Goal: Task Accomplishment & Management: Use online tool/utility

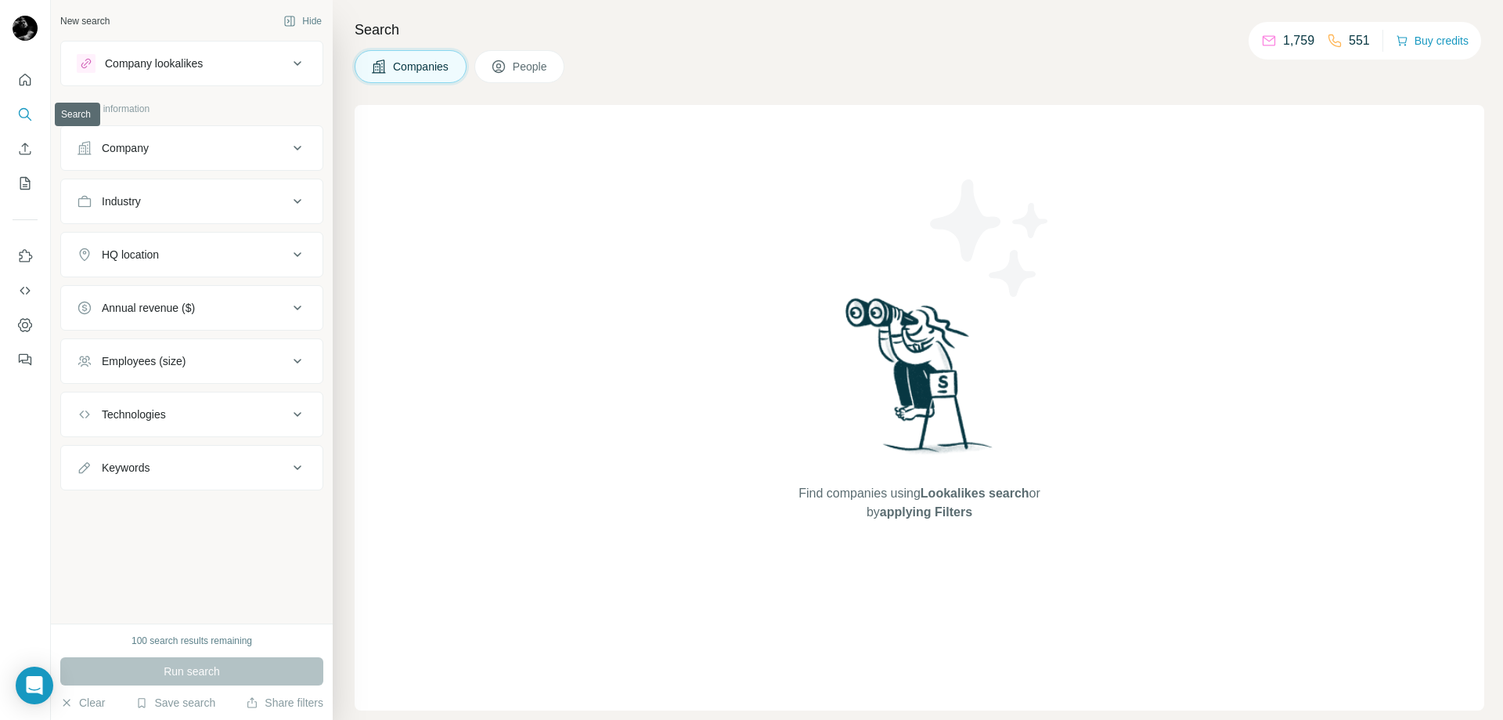
click at [24, 120] on icon "Search" at bounding box center [25, 114] width 16 height 16
click at [24, 116] on icon "Search" at bounding box center [25, 114] width 16 height 16
click at [24, 80] on icon "Quick start" at bounding box center [25, 80] width 16 height 16
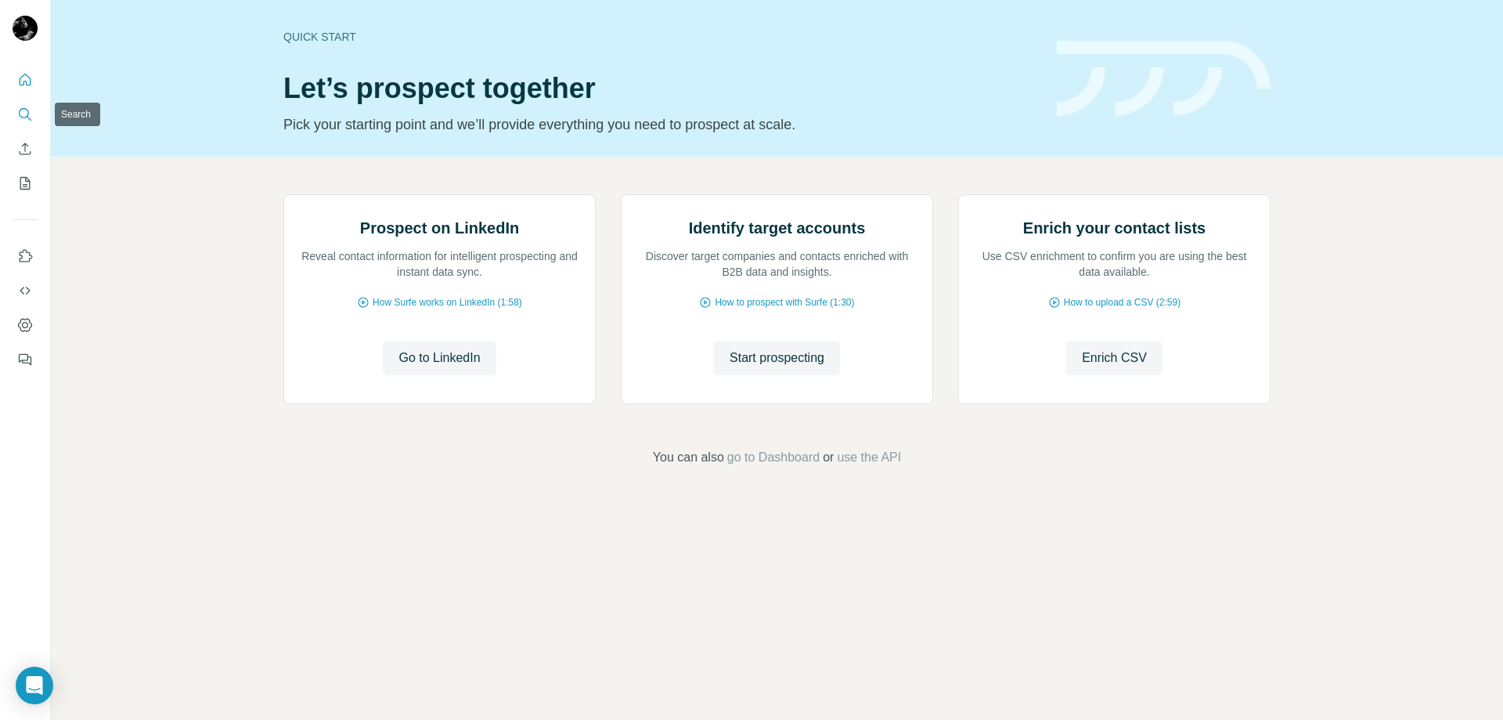
click at [30, 114] on icon "Search" at bounding box center [25, 114] width 16 height 16
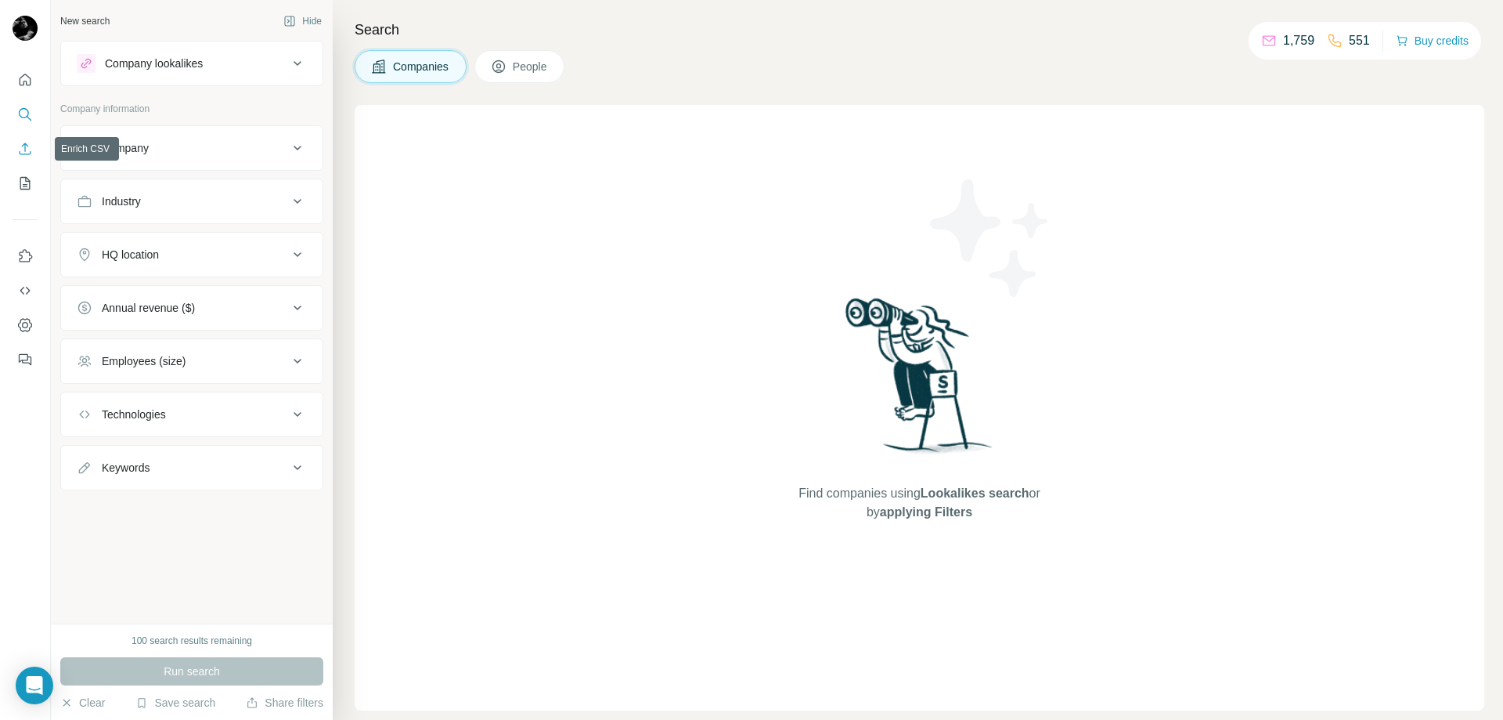
click at [23, 149] on icon "Enrich CSV" at bounding box center [25, 149] width 16 height 16
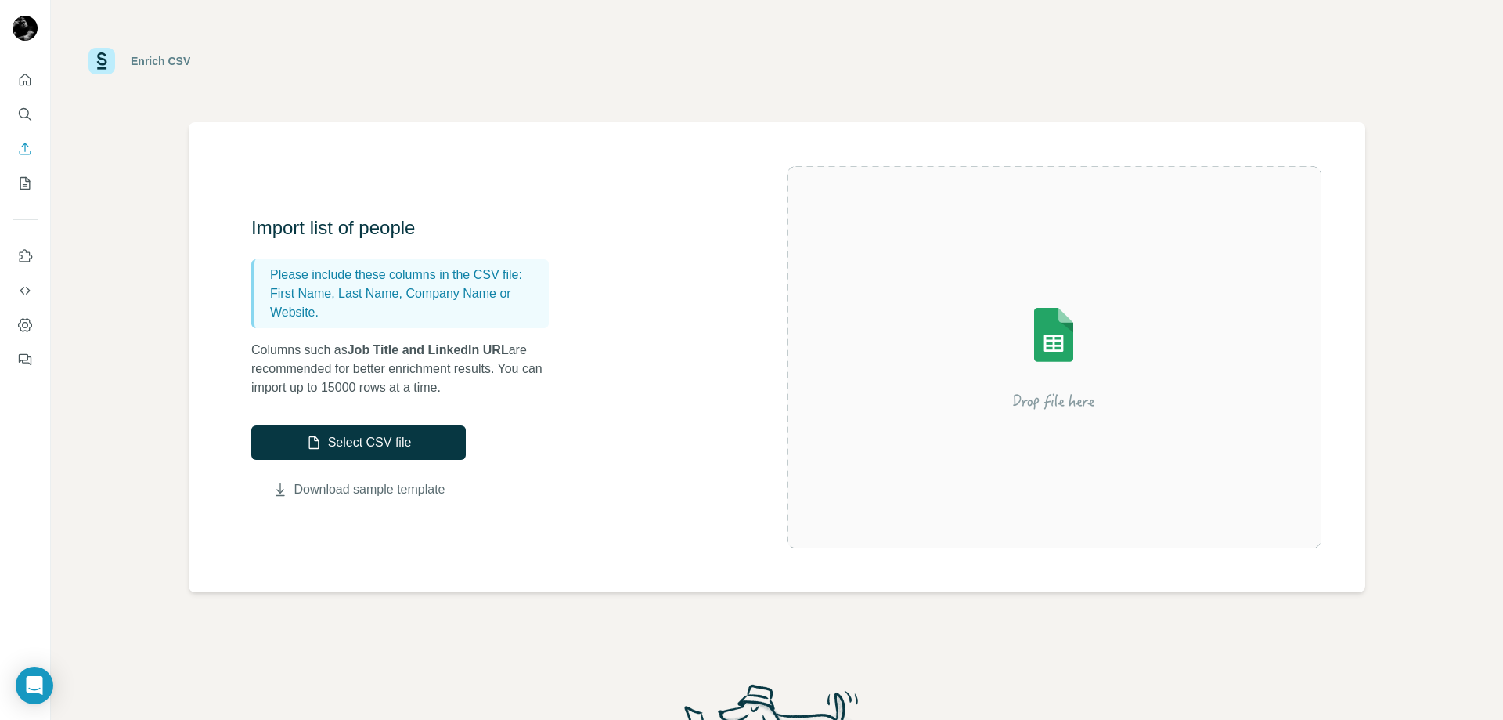
click at [379, 489] on link "Download sample template" at bounding box center [369, 489] width 151 height 19
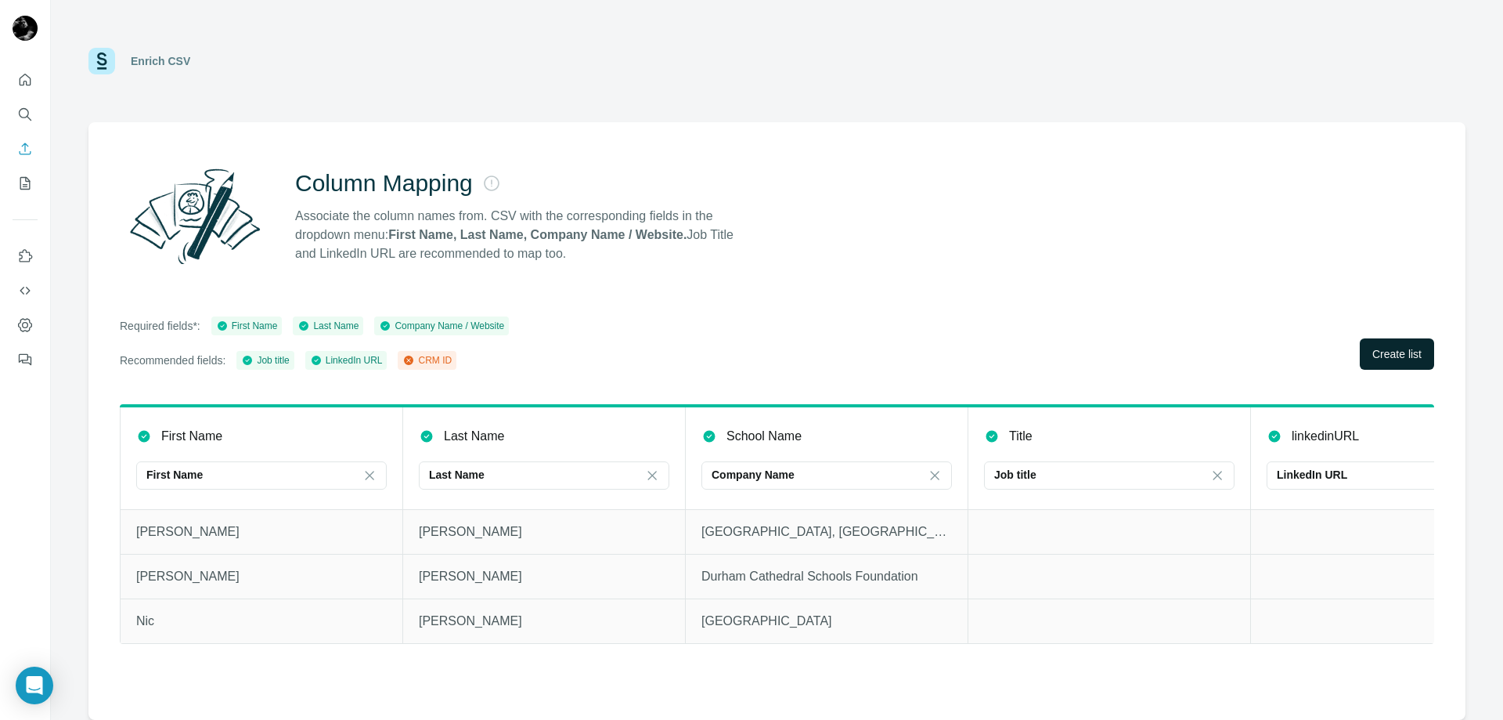
click at [1399, 362] on button "Create list" at bounding box center [1397, 353] width 74 height 31
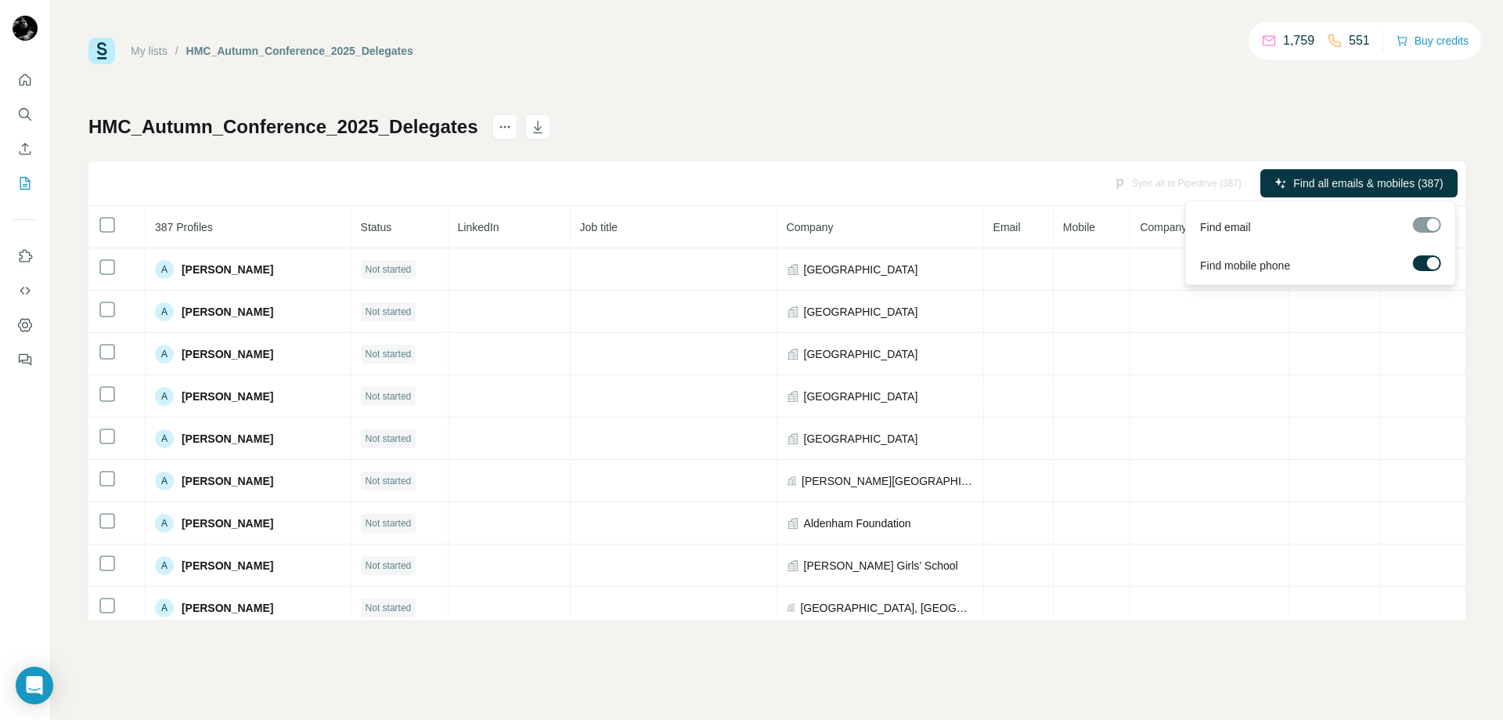
click at [1422, 226] on div at bounding box center [1427, 225] width 28 height 16
click at [1427, 225] on div at bounding box center [1427, 225] width 28 height 16
click at [1334, 180] on span "Find all emails & mobiles (387)" at bounding box center [1368, 183] width 150 height 16
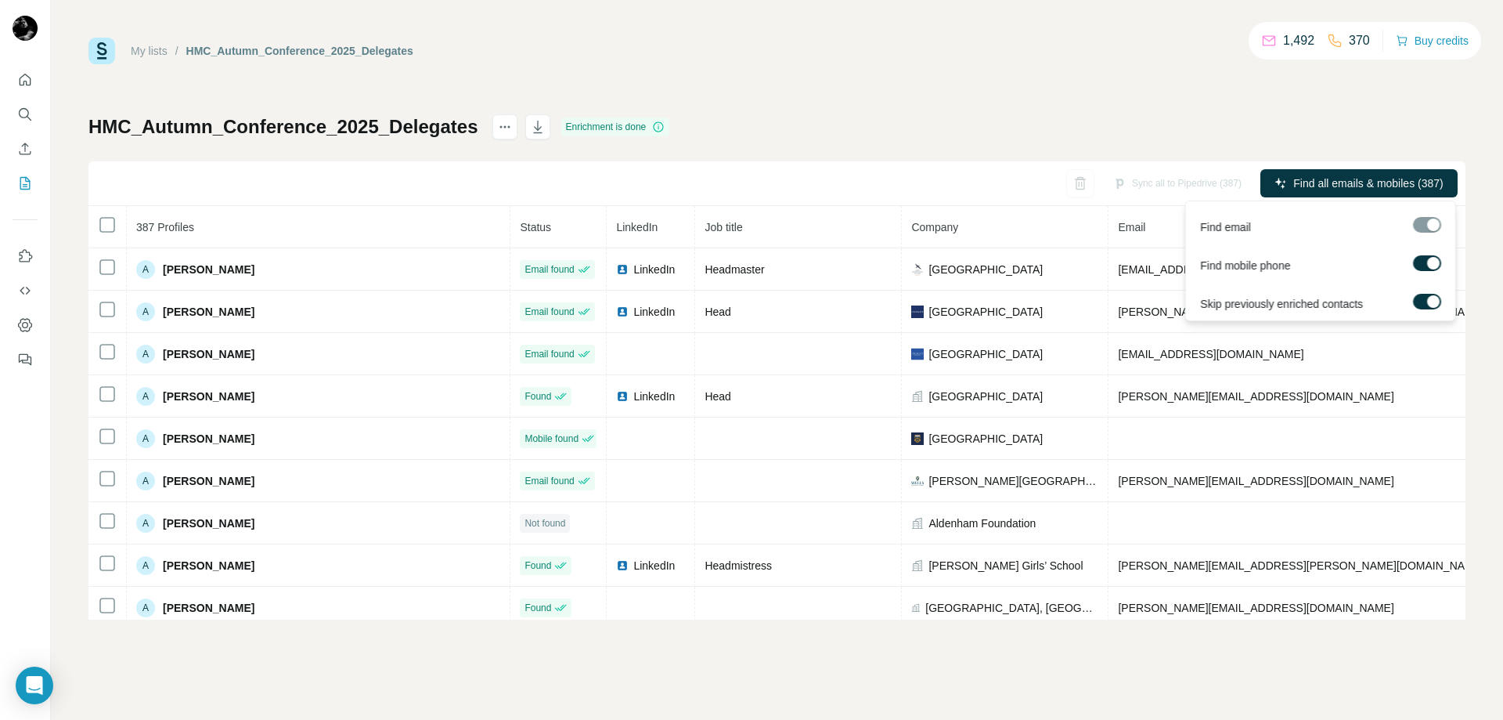
click at [1425, 226] on div at bounding box center [1427, 225] width 28 height 16
click at [1066, 98] on div "My lists / HMC_Autumn_Conference_2025_Delegates 1,492 370 Buy credits HMC_Autum…" at bounding box center [776, 329] width 1377 height 582
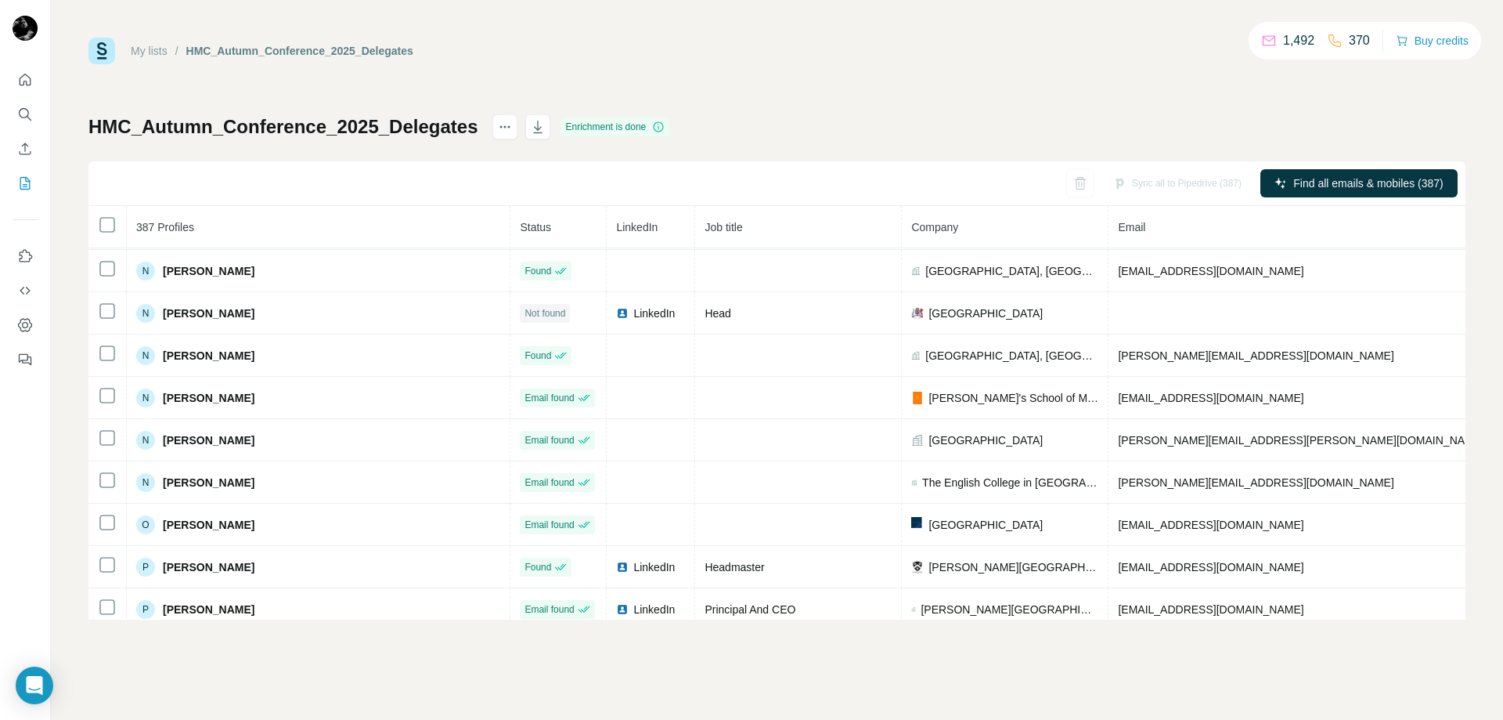
scroll to position [12744, 0]
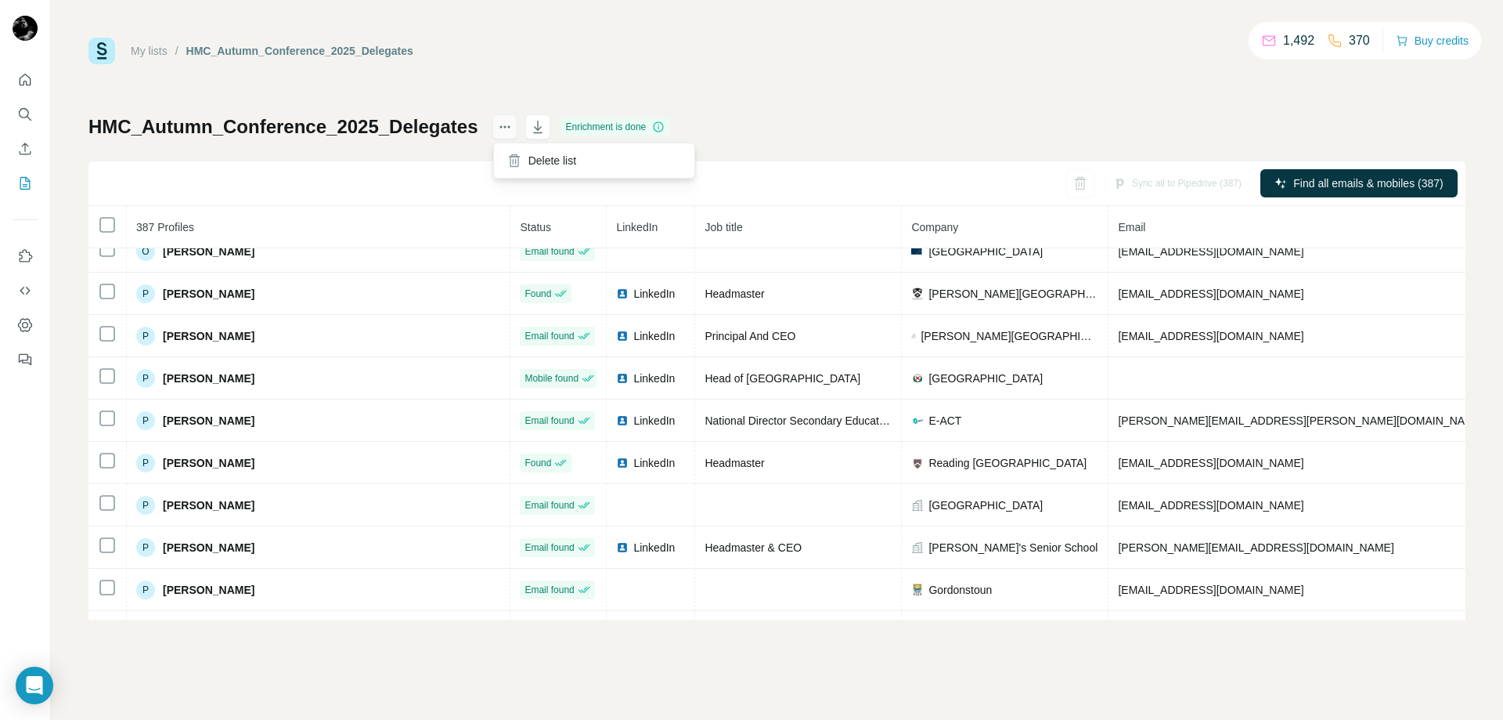
click at [505, 132] on icon "actions" at bounding box center [505, 127] width 16 height 16
click at [395, 127] on h1 "HMC_Autumn_Conference_2025_Delegates" at bounding box center [283, 126] width 390 height 25
click at [142, 49] on link "My lists" at bounding box center [149, 51] width 37 height 13
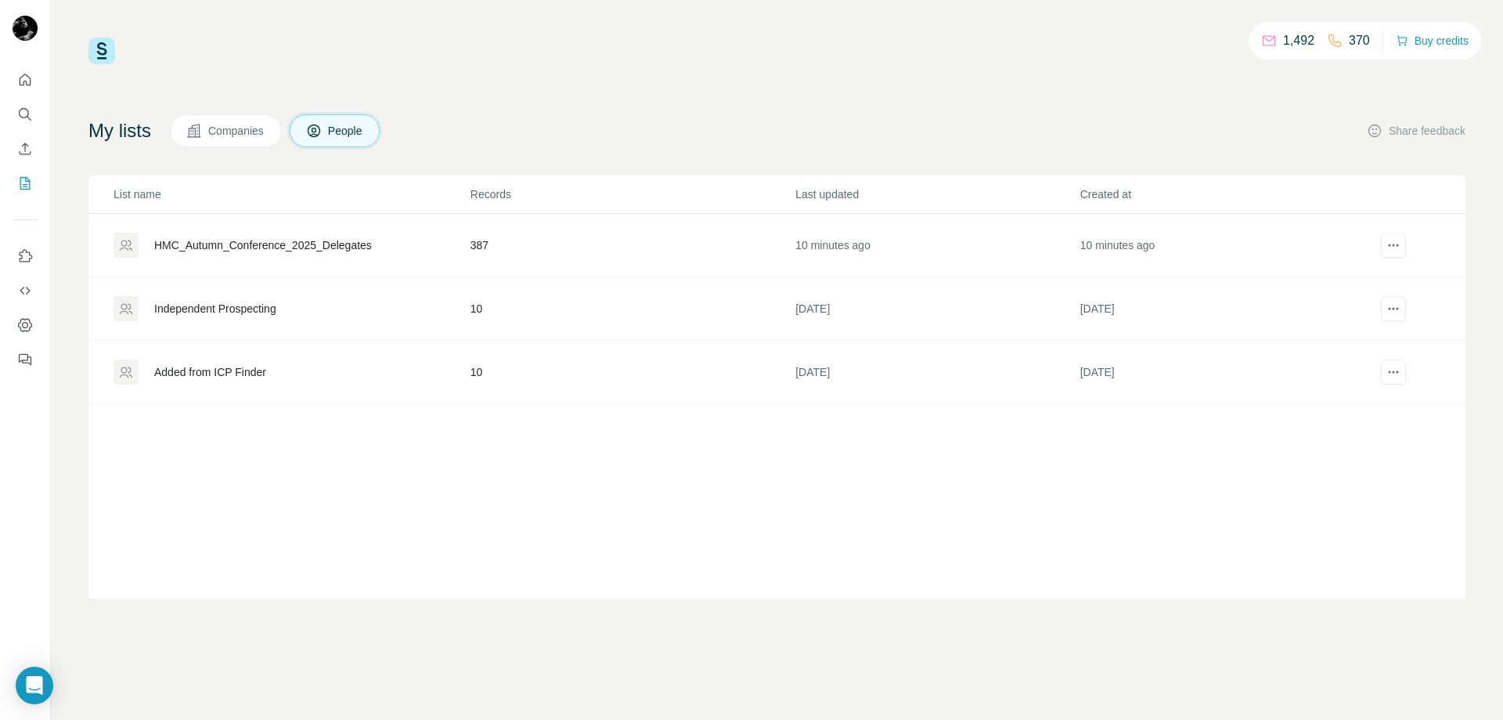
click at [280, 247] on div "HMC_Autumn_Conference_2025_Delegates" at bounding box center [263, 245] width 218 height 16
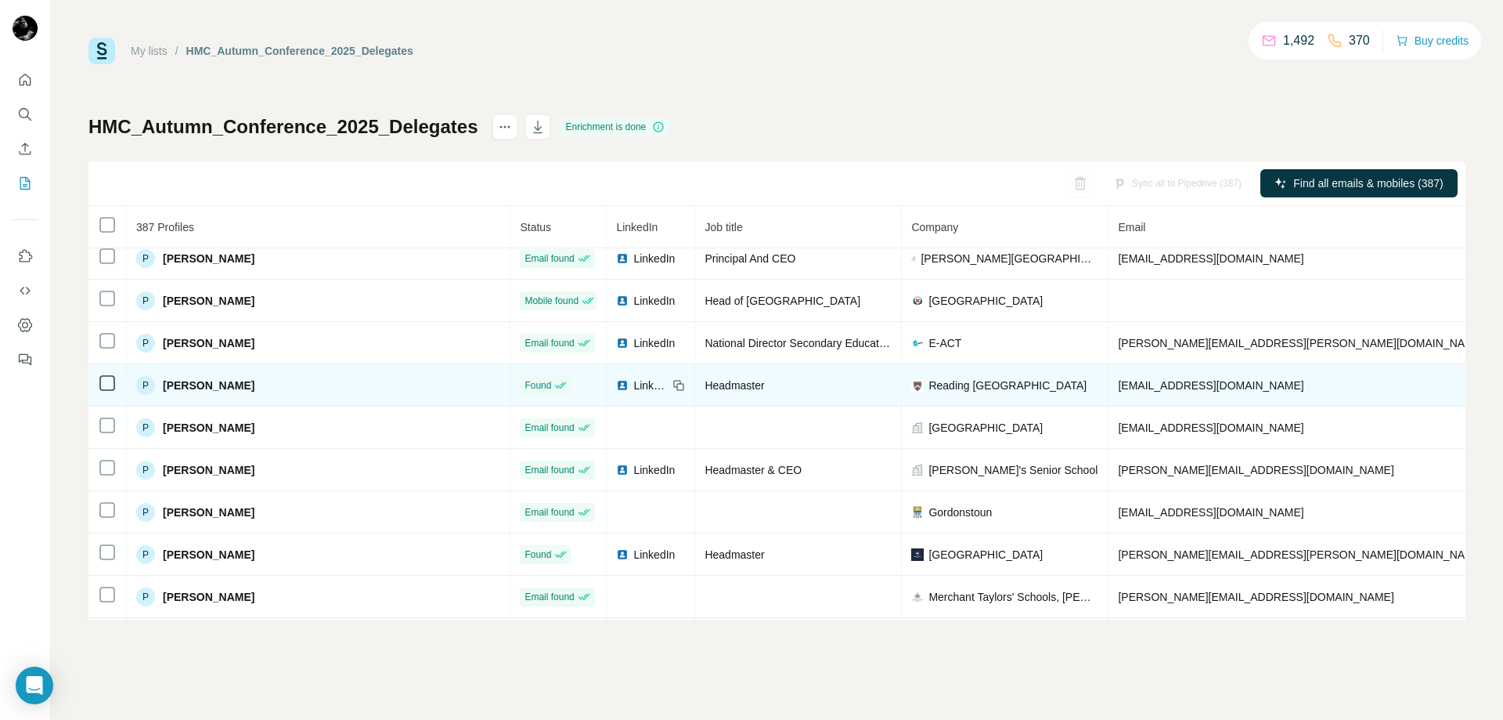
scroll to position [13054, 0]
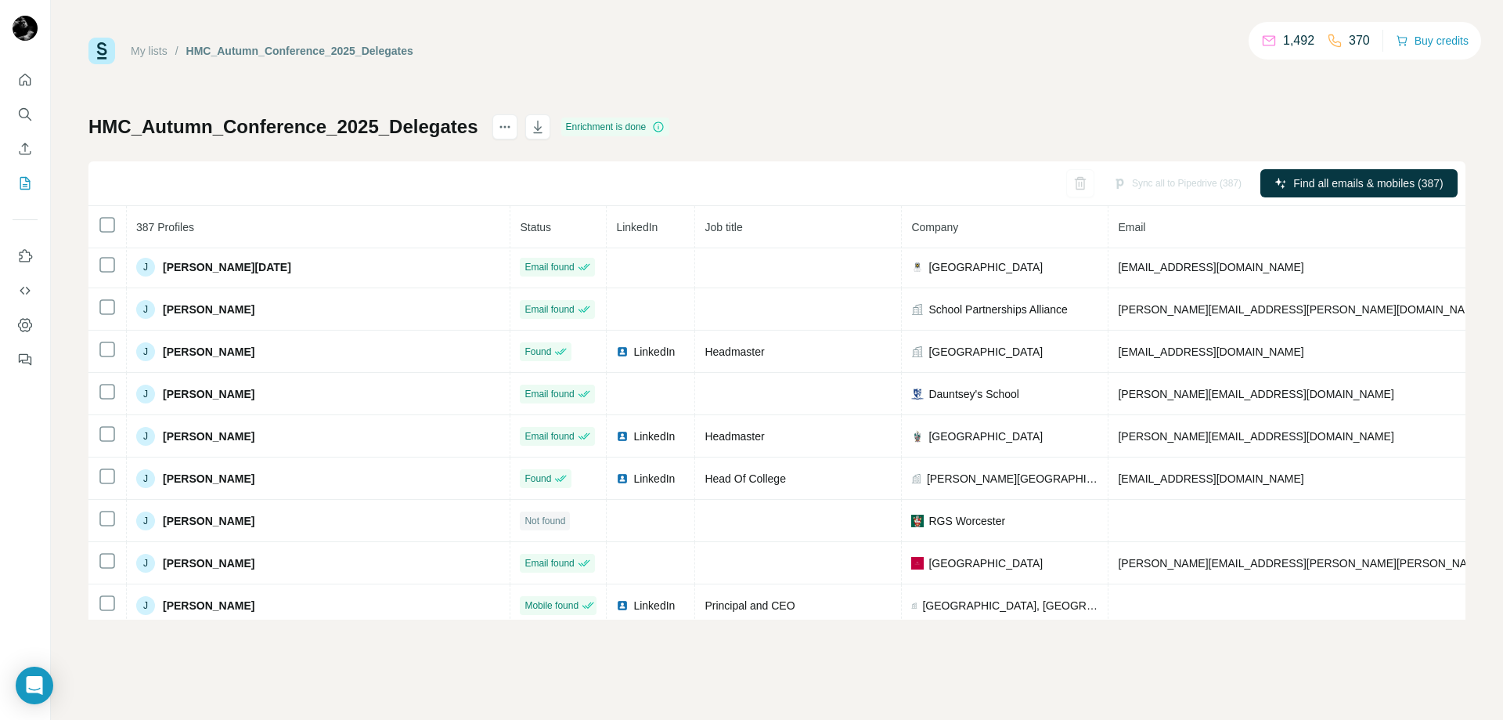
scroll to position [7018, 0]
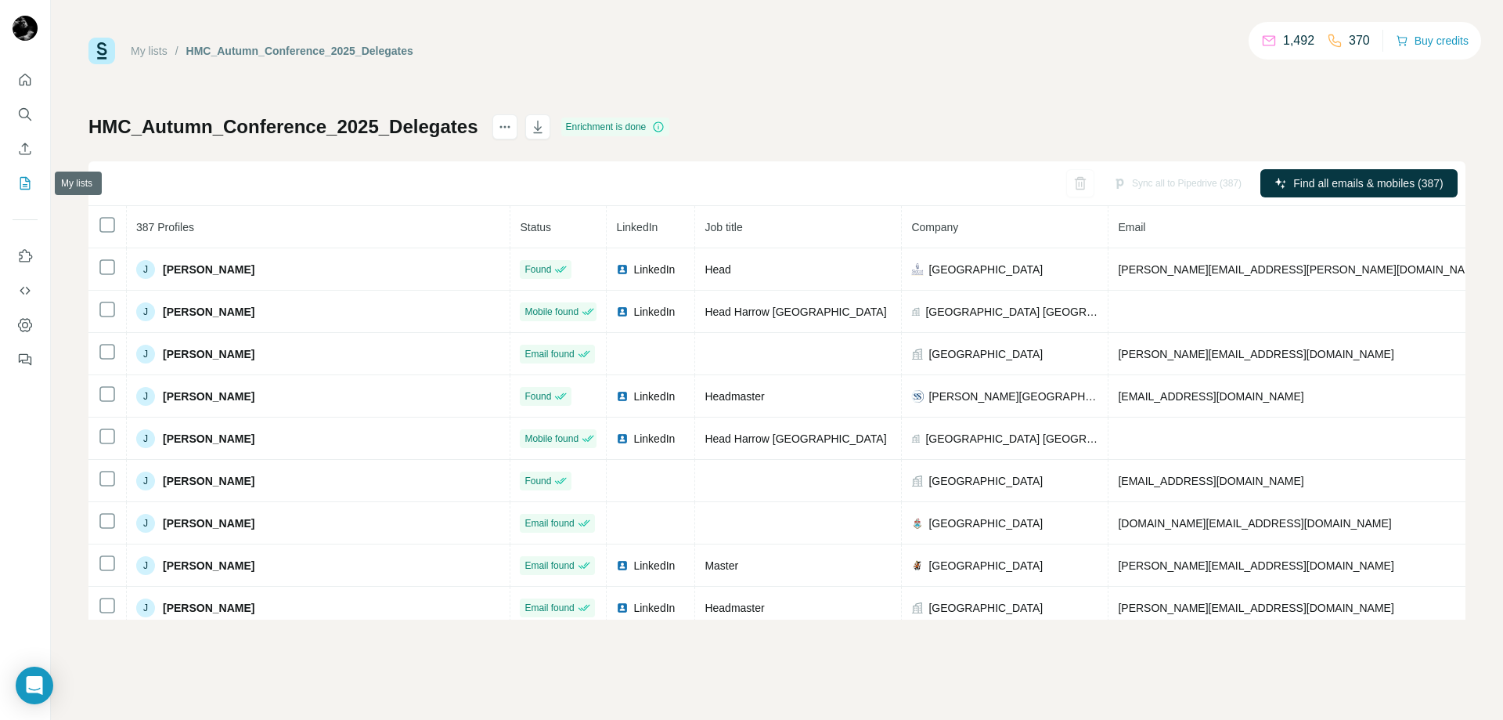
click at [25, 182] on icon "My lists" at bounding box center [25, 183] width 16 height 16
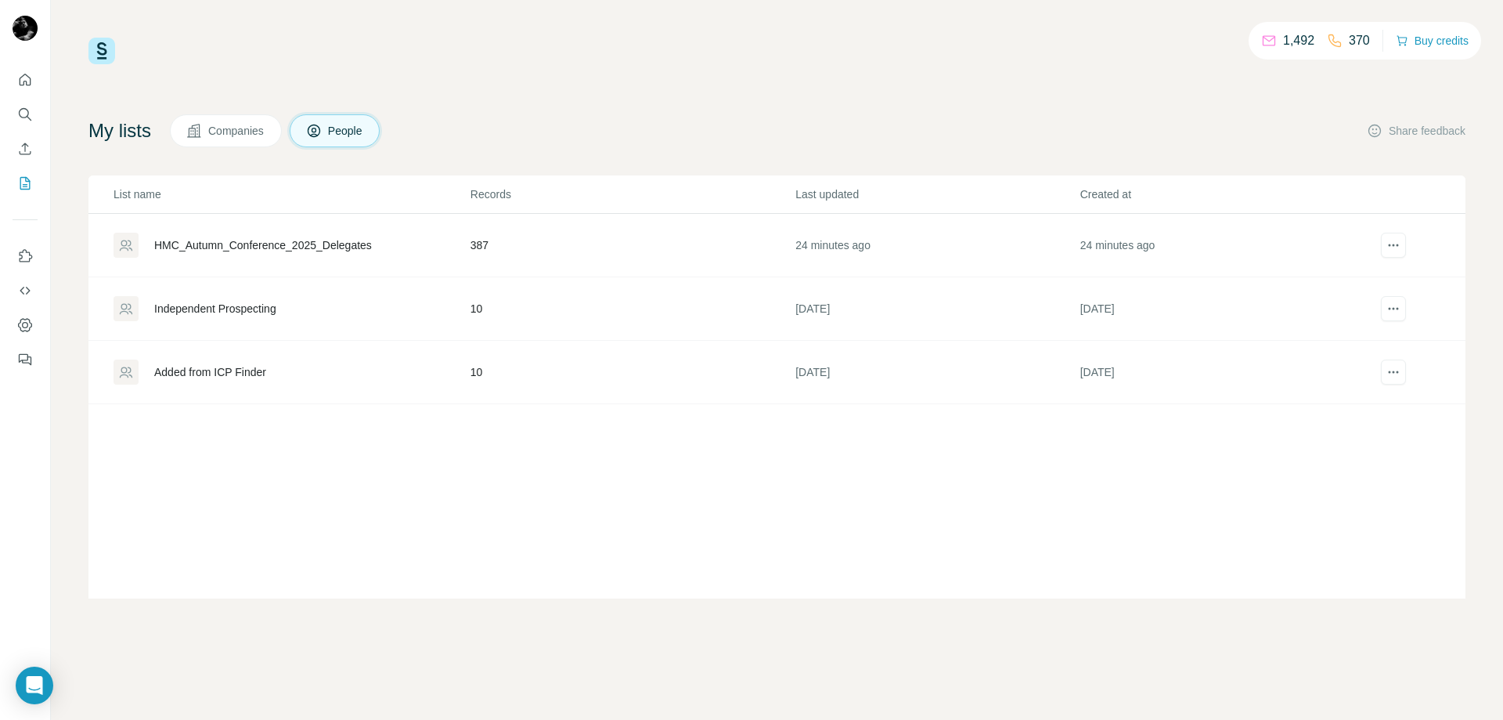
click at [344, 244] on div "HMC_Autumn_Conference_2025_Delegates" at bounding box center [263, 245] width 218 height 16
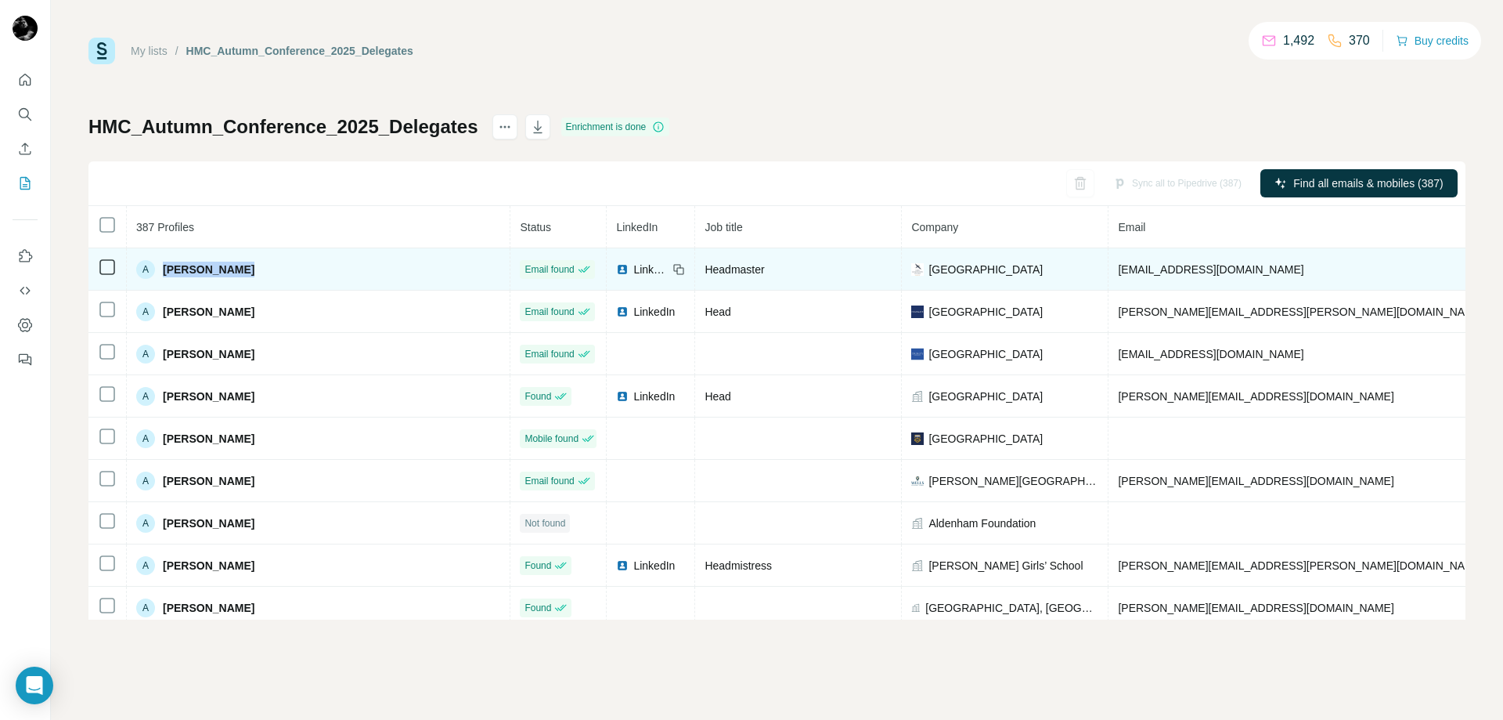
drag, startPoint x: 239, startPoint y: 272, endPoint x: 164, endPoint y: 272, distance: 75.2
click at [164, 272] on span "[PERSON_NAME]" at bounding box center [209, 269] width 92 height 16
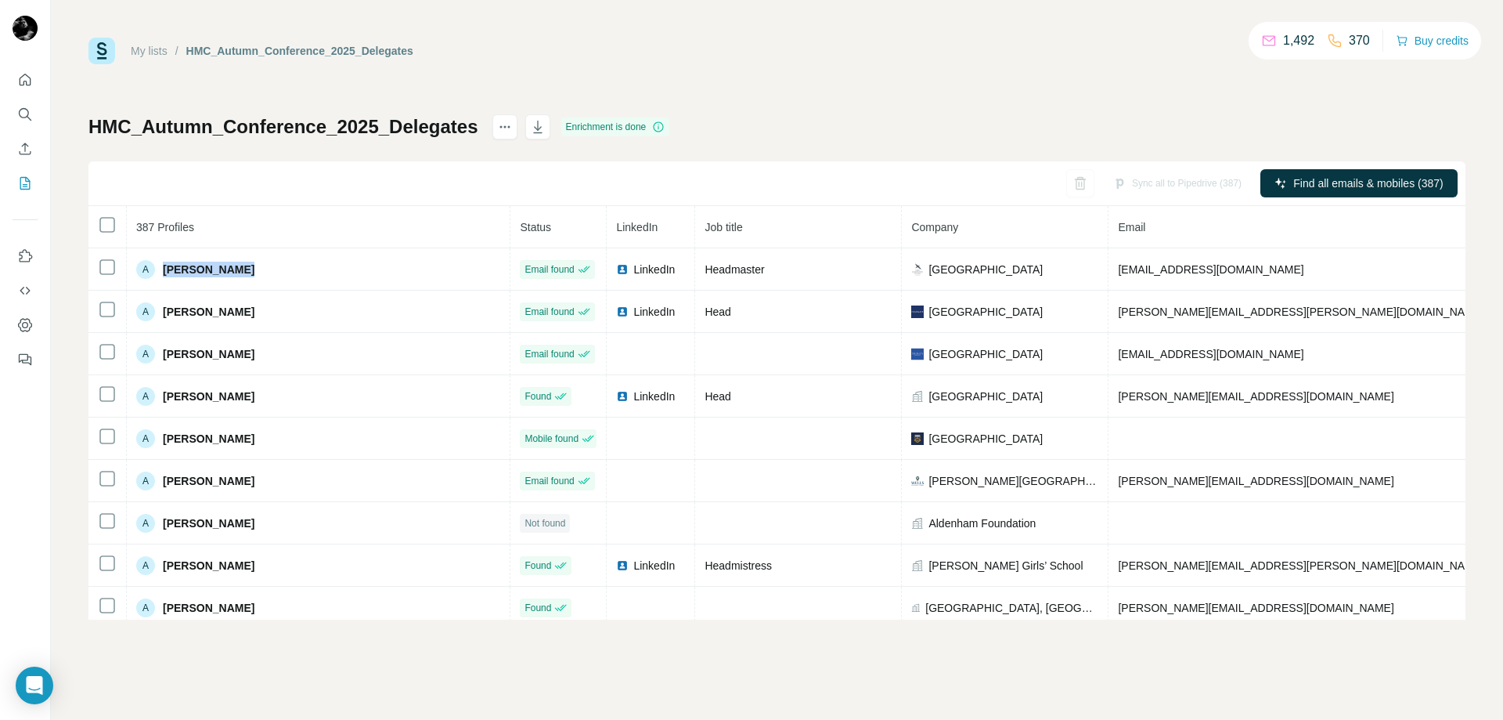
copy span "[PERSON_NAME]"
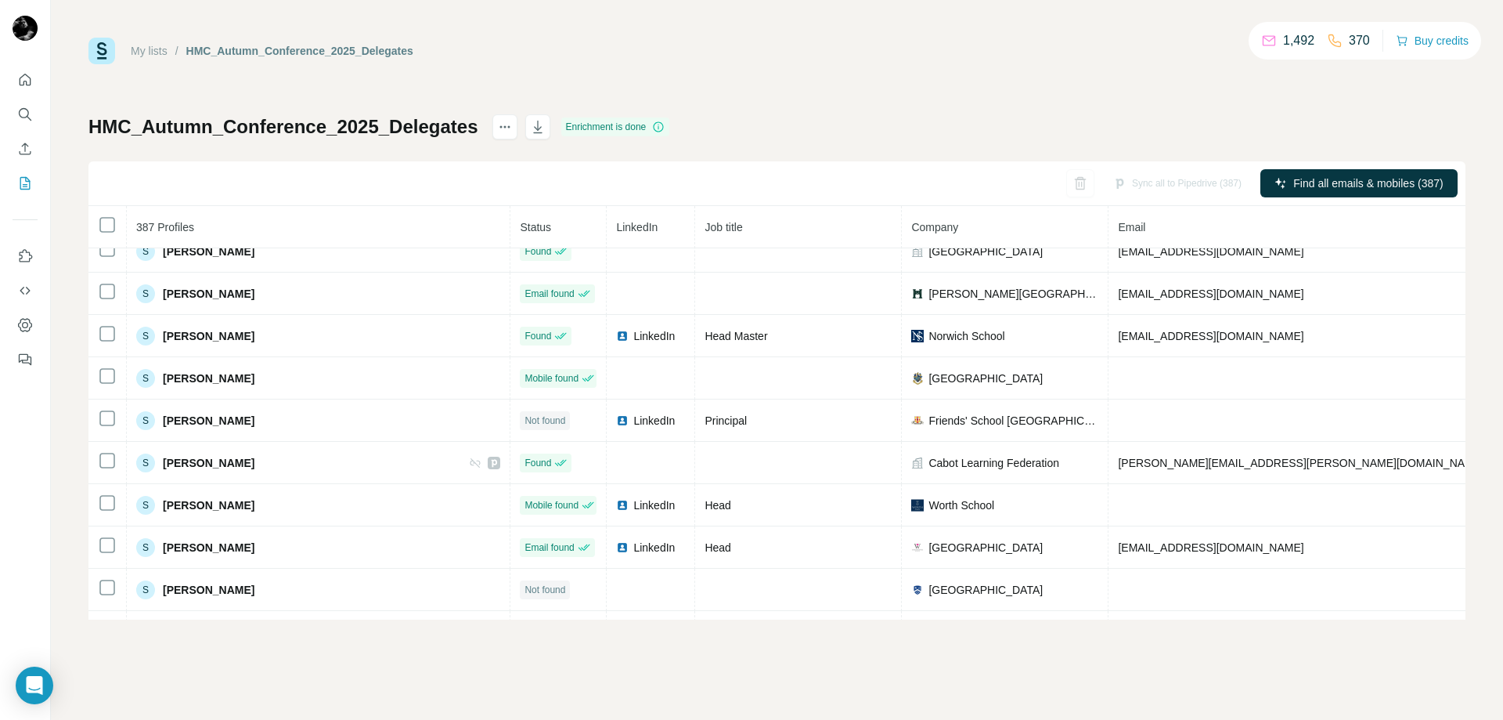
scroll to position [15703, 0]
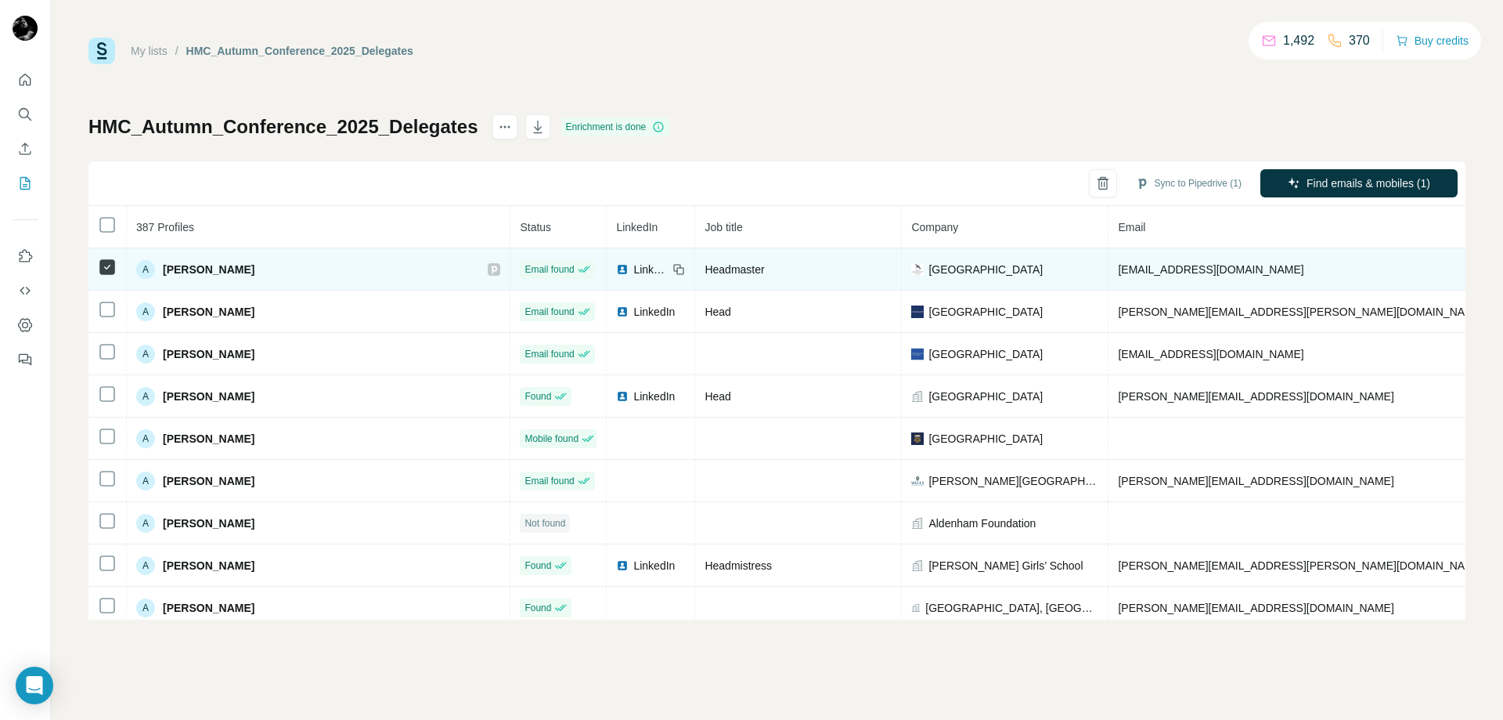
click at [673, 266] on icon at bounding box center [679, 269] width 13 height 13
click at [633, 269] on span "LinkedIn" at bounding box center [650, 269] width 34 height 16
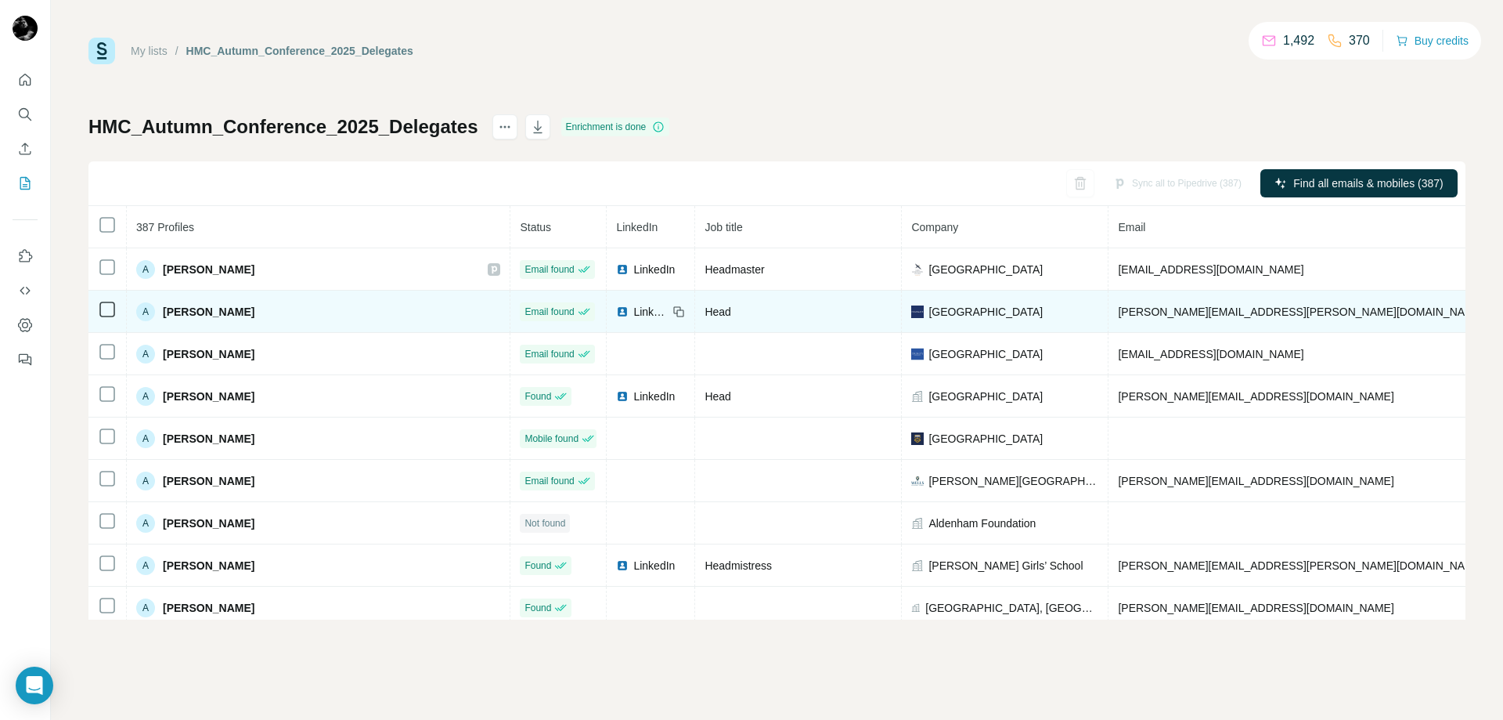
click at [673, 310] on icon at bounding box center [679, 311] width 13 height 13
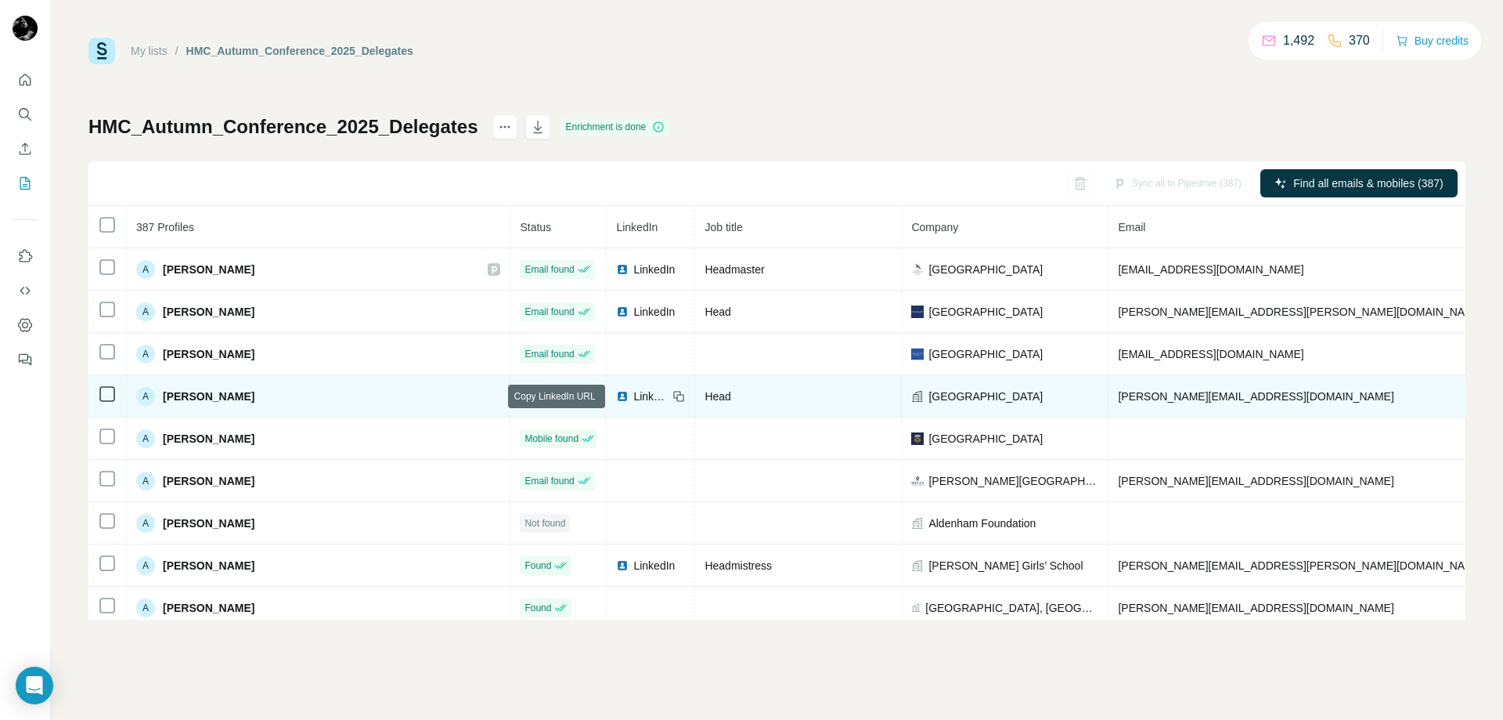
click at [673, 396] on icon at bounding box center [679, 396] width 13 height 13
